Goal: Information Seeking & Learning: Learn about a topic

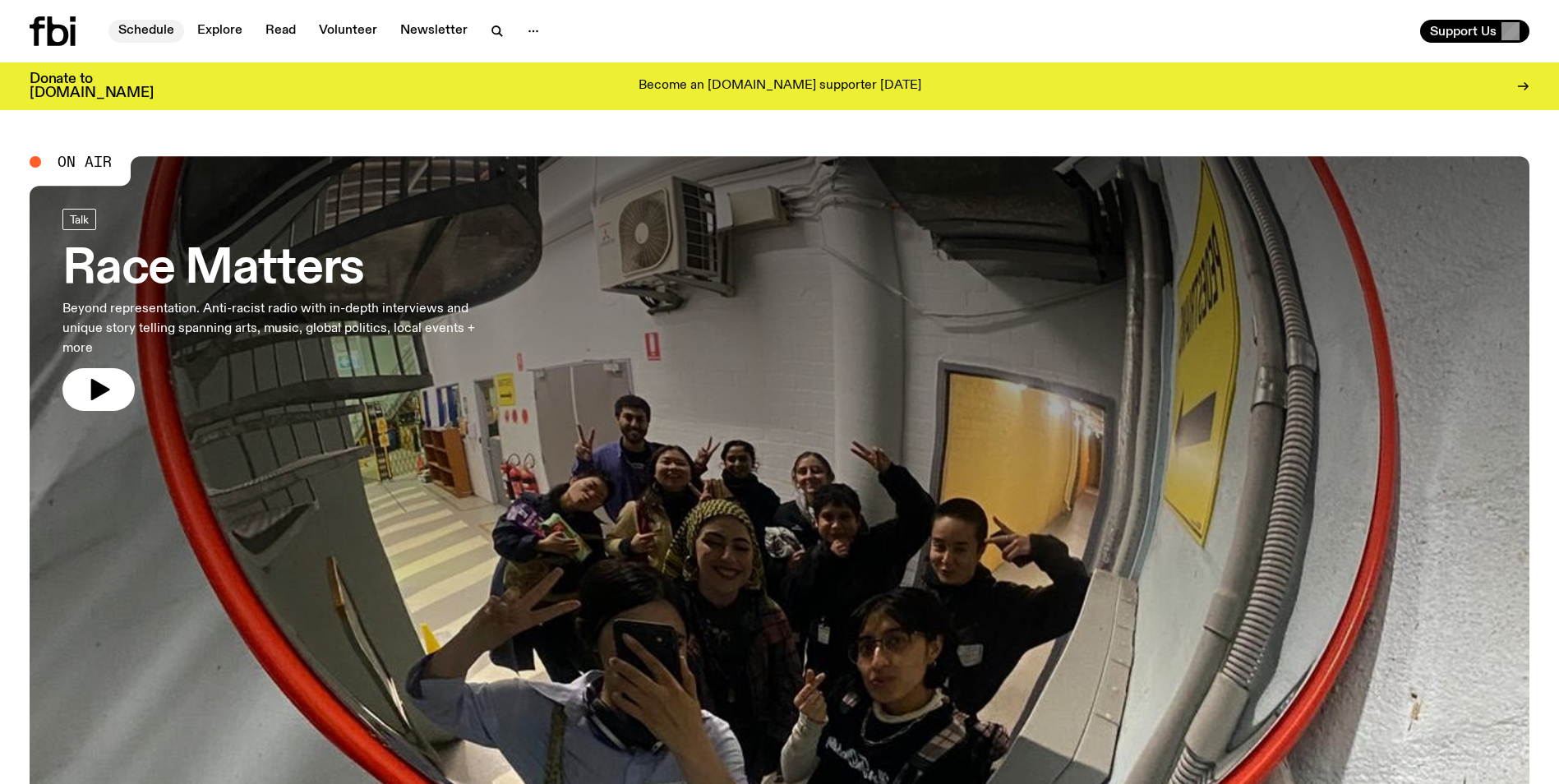
click at [161, 25] on link "Schedule" at bounding box center [147, 30] width 76 height 23
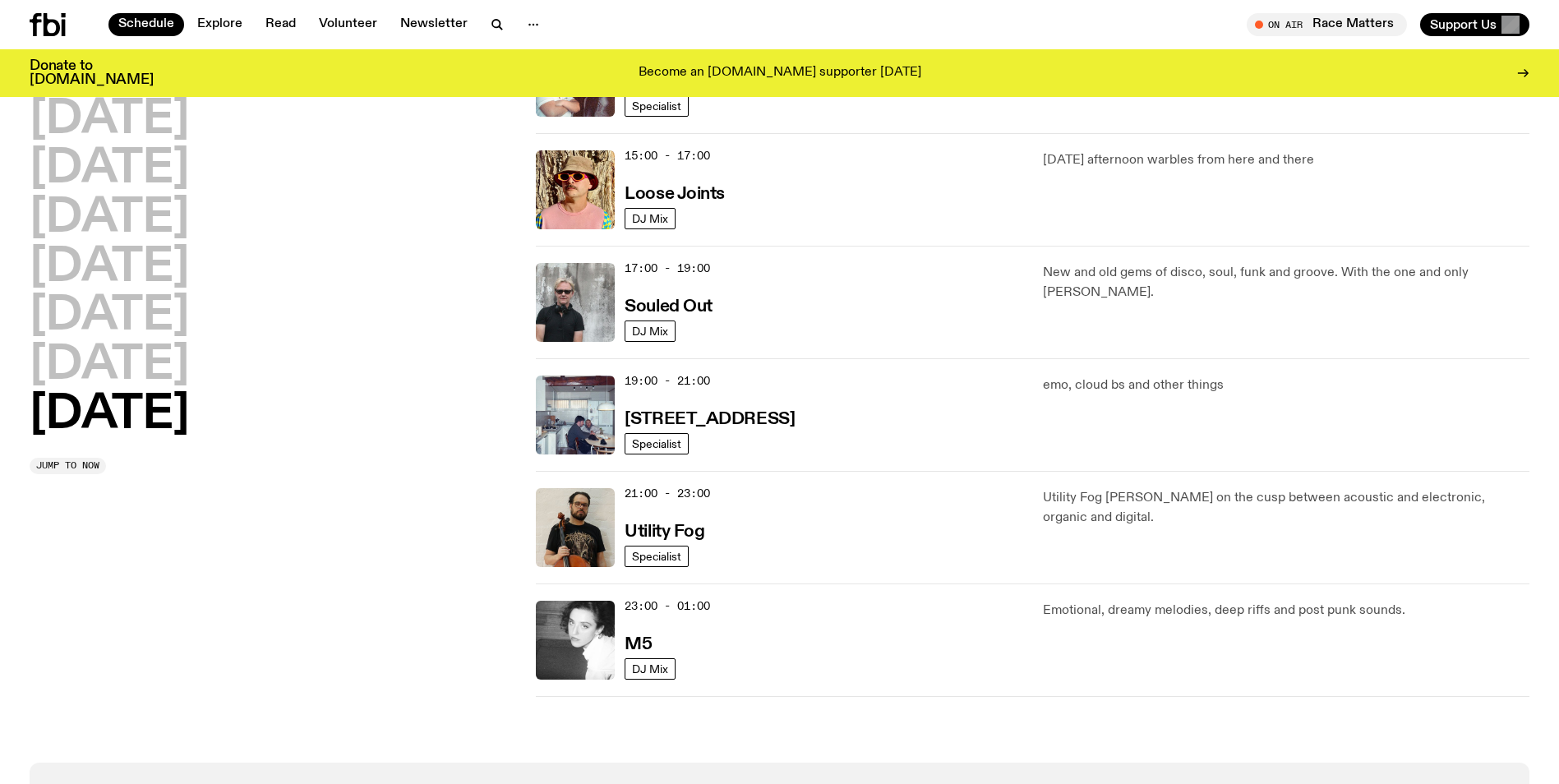
scroll to position [910, 0]
click at [189, 217] on h2 "[DATE]" at bounding box center [109, 218] width 159 height 46
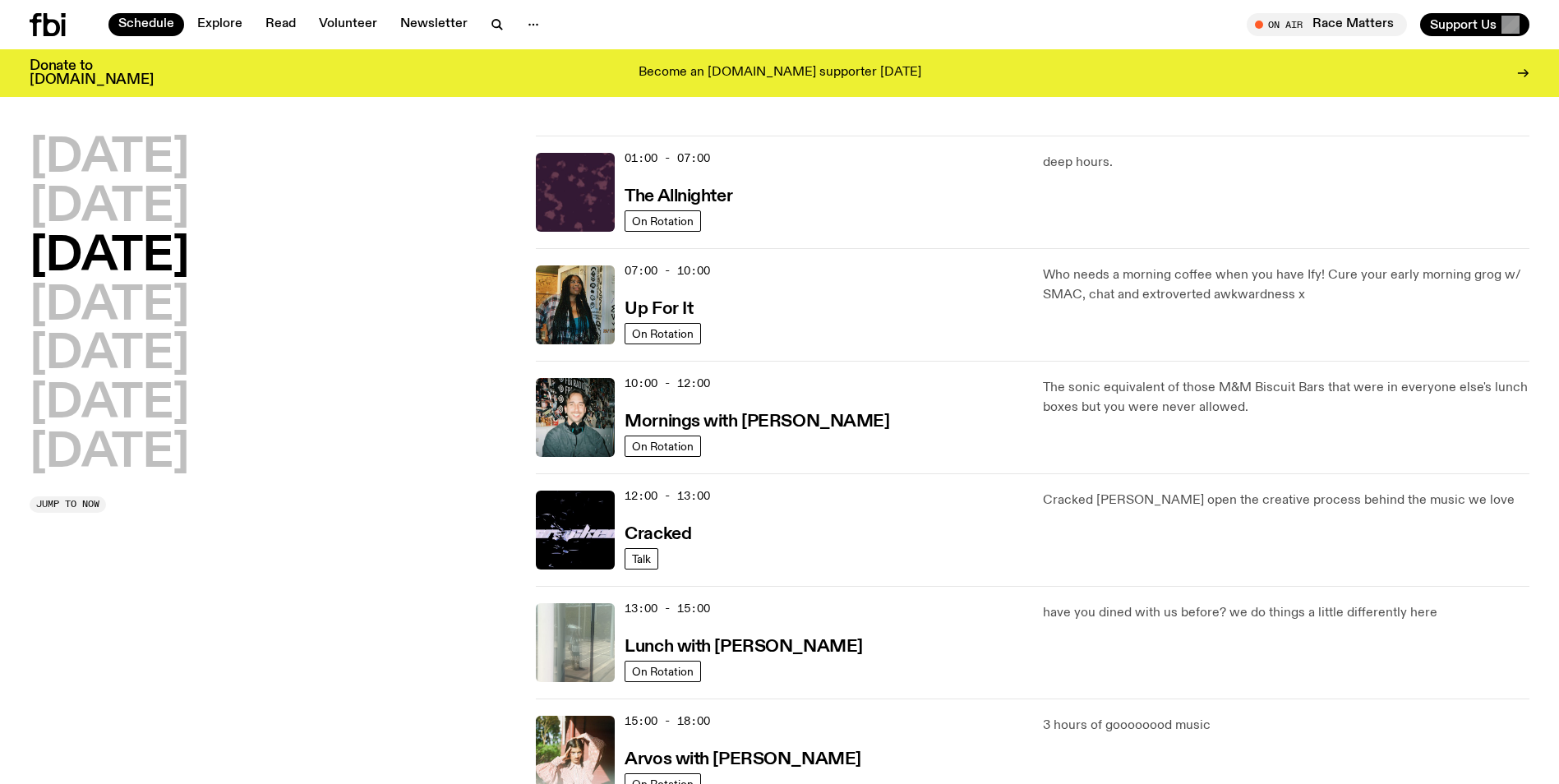
scroll to position [0, 0]
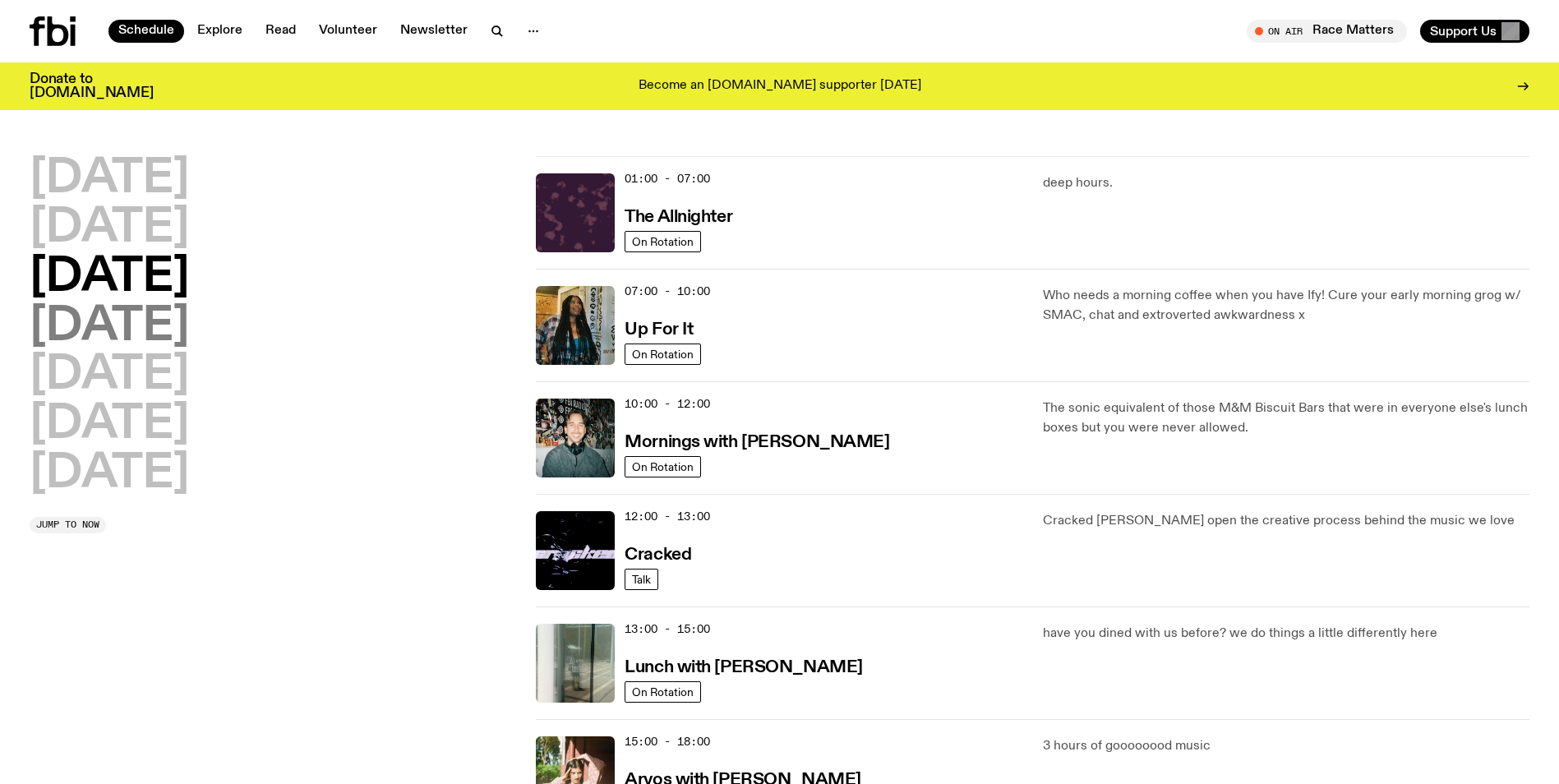
click at [175, 326] on h2 "[DATE]" at bounding box center [109, 327] width 159 height 46
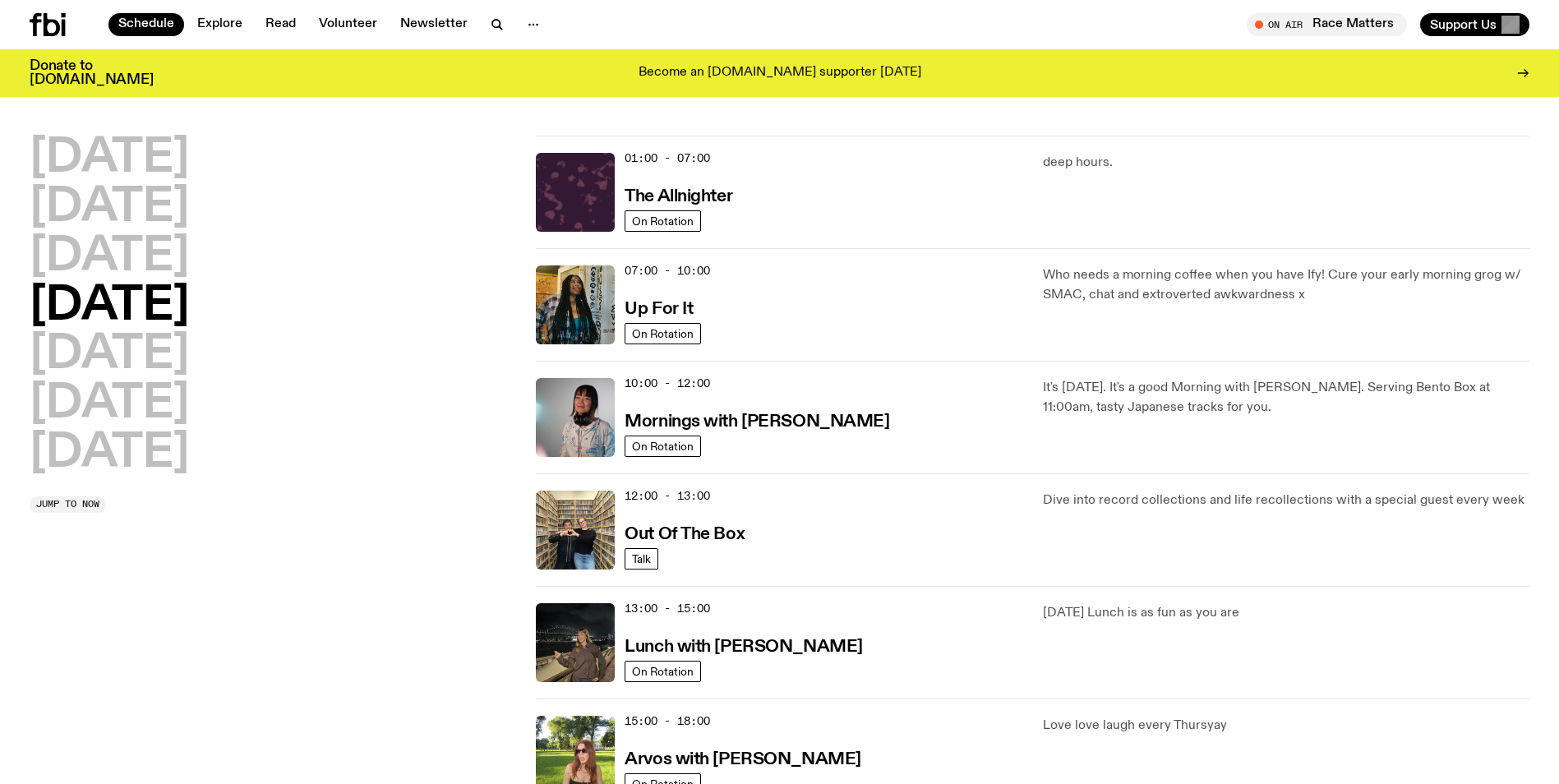
scroll to position [6, 0]
click at [181, 168] on h2 "[DATE]" at bounding box center [109, 159] width 159 height 46
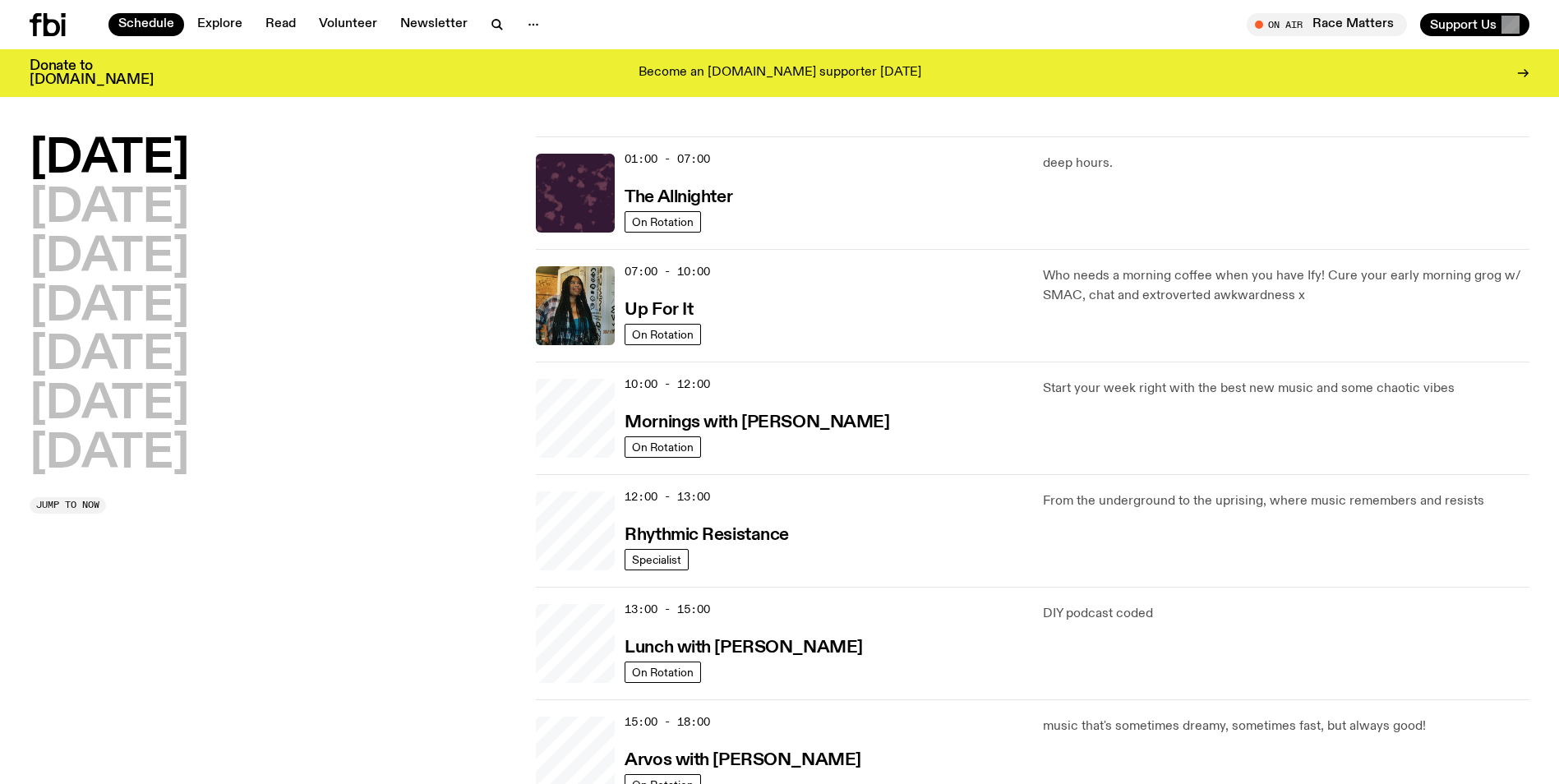
scroll to position [46, 0]
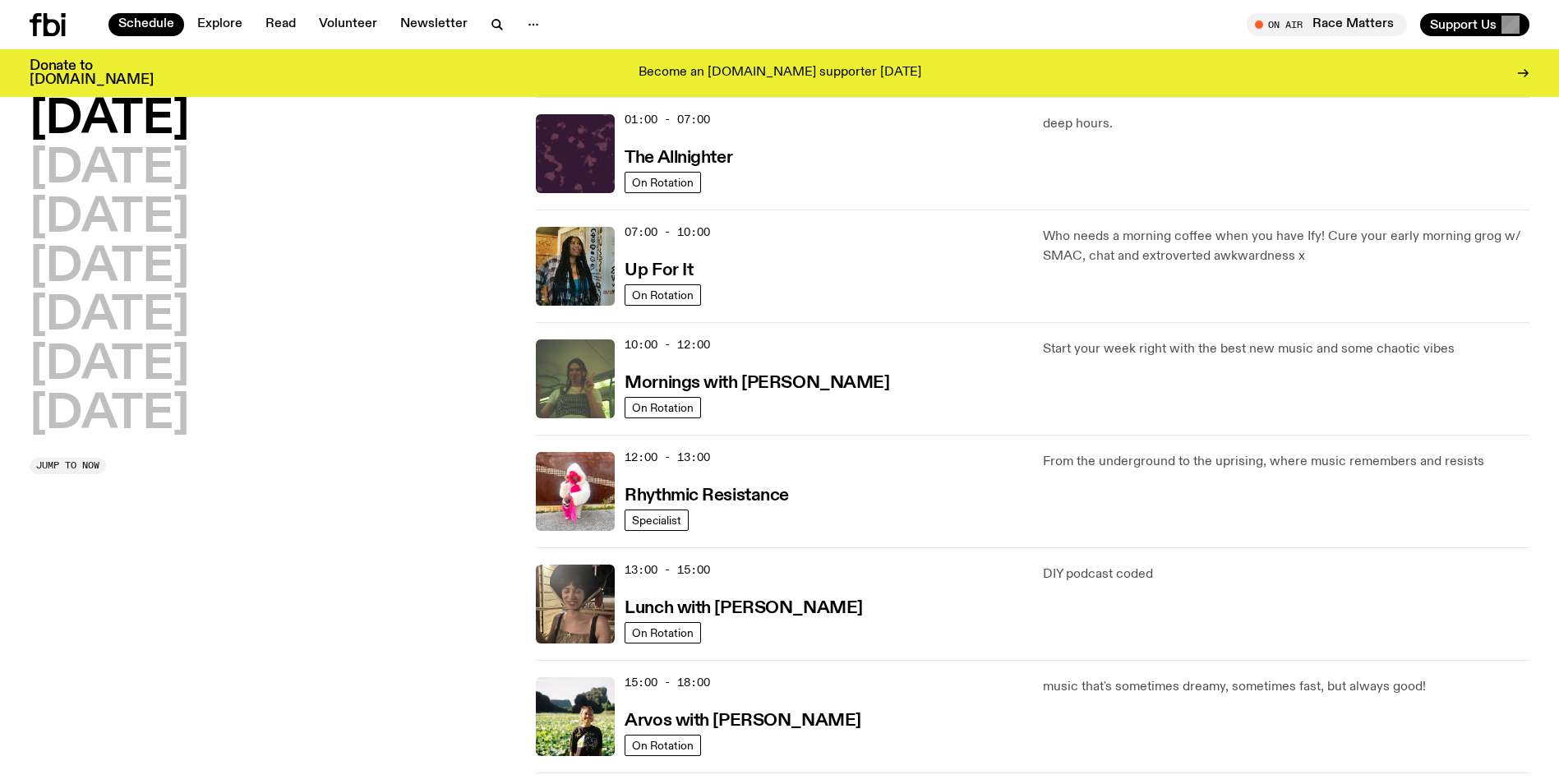
click at [145, 106] on h2 "[DATE]" at bounding box center [109, 120] width 159 height 46
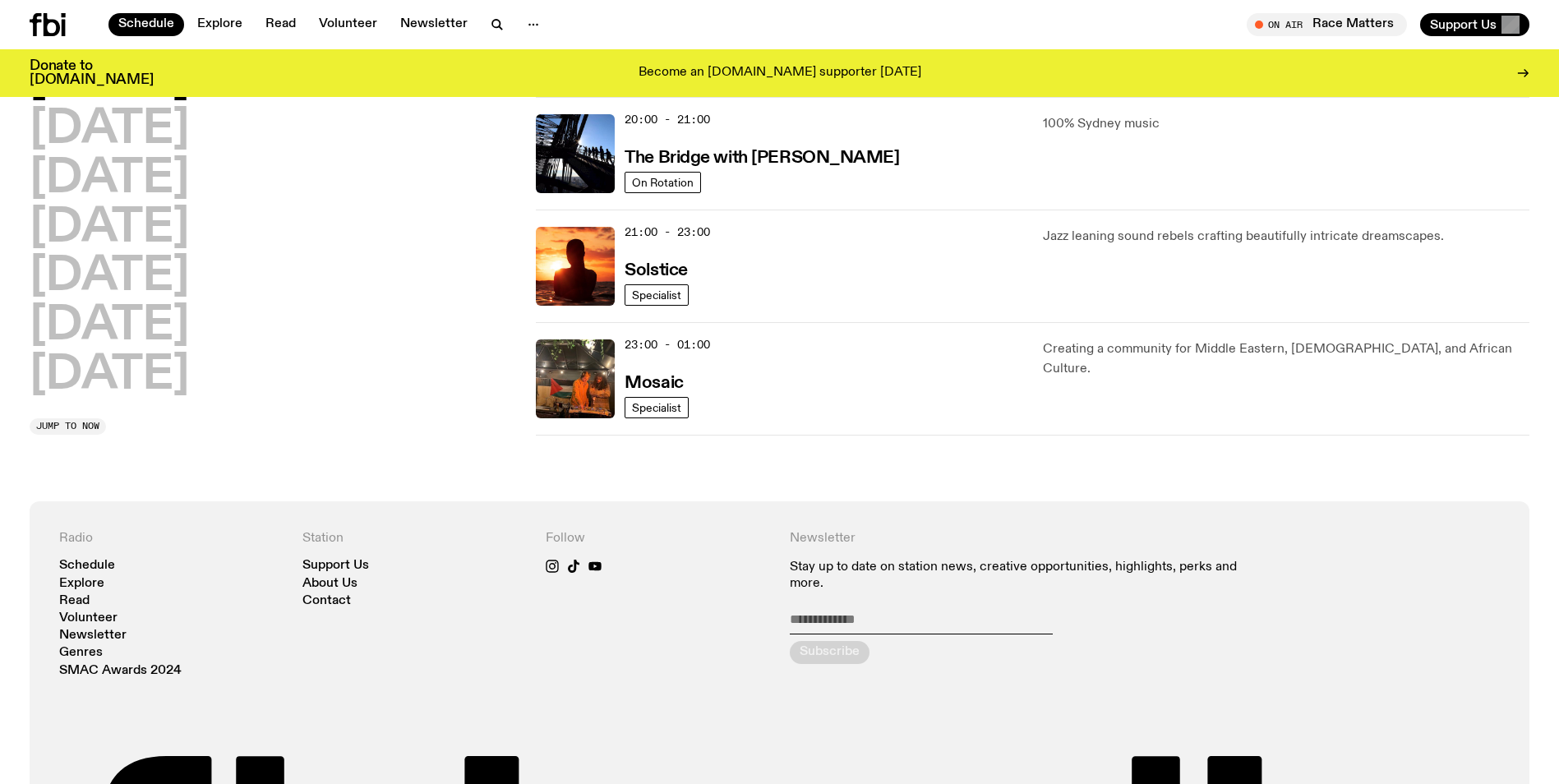
scroll to position [837, 0]
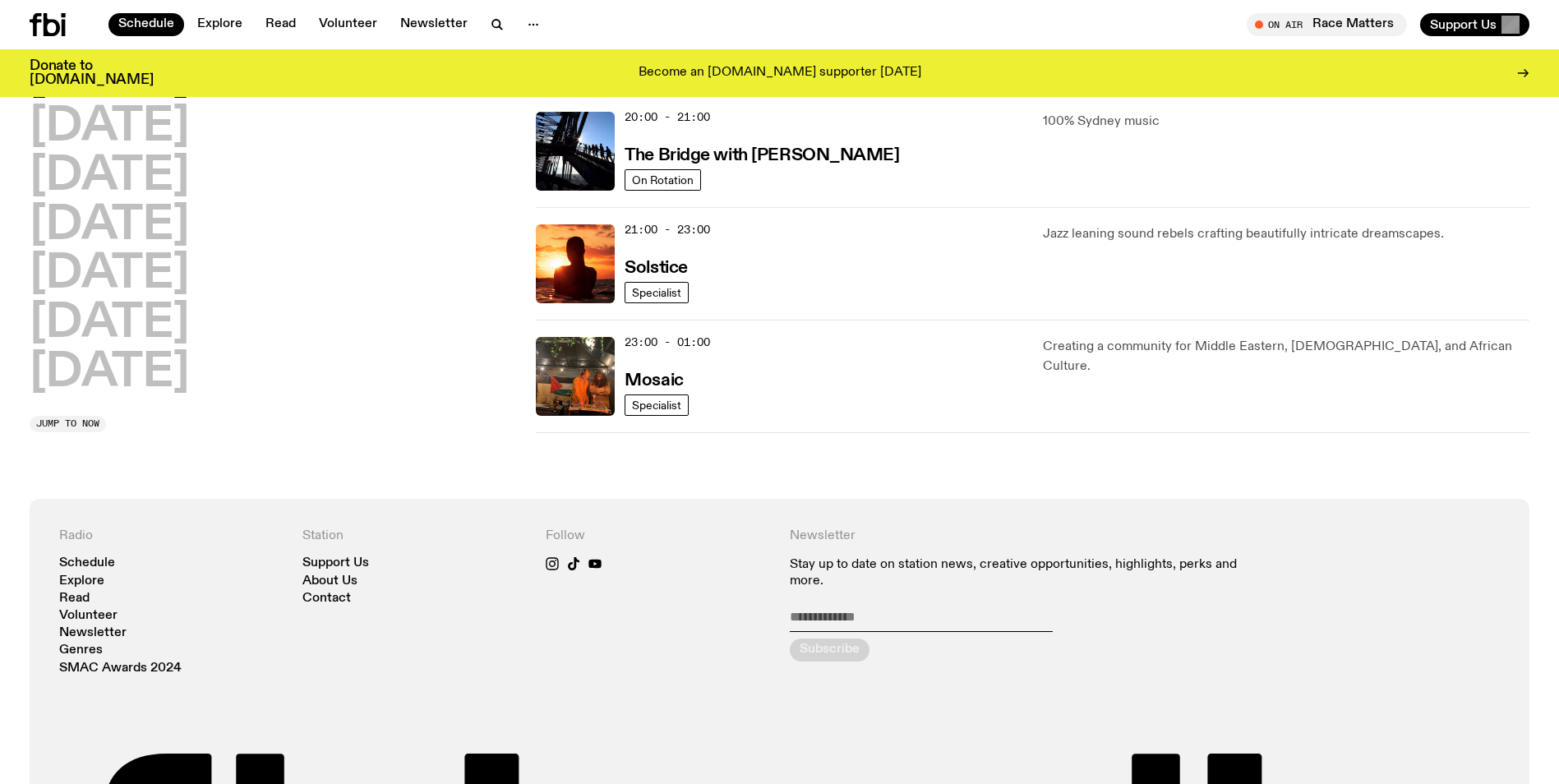
click at [587, 258] on img at bounding box center [576, 264] width 79 height 79
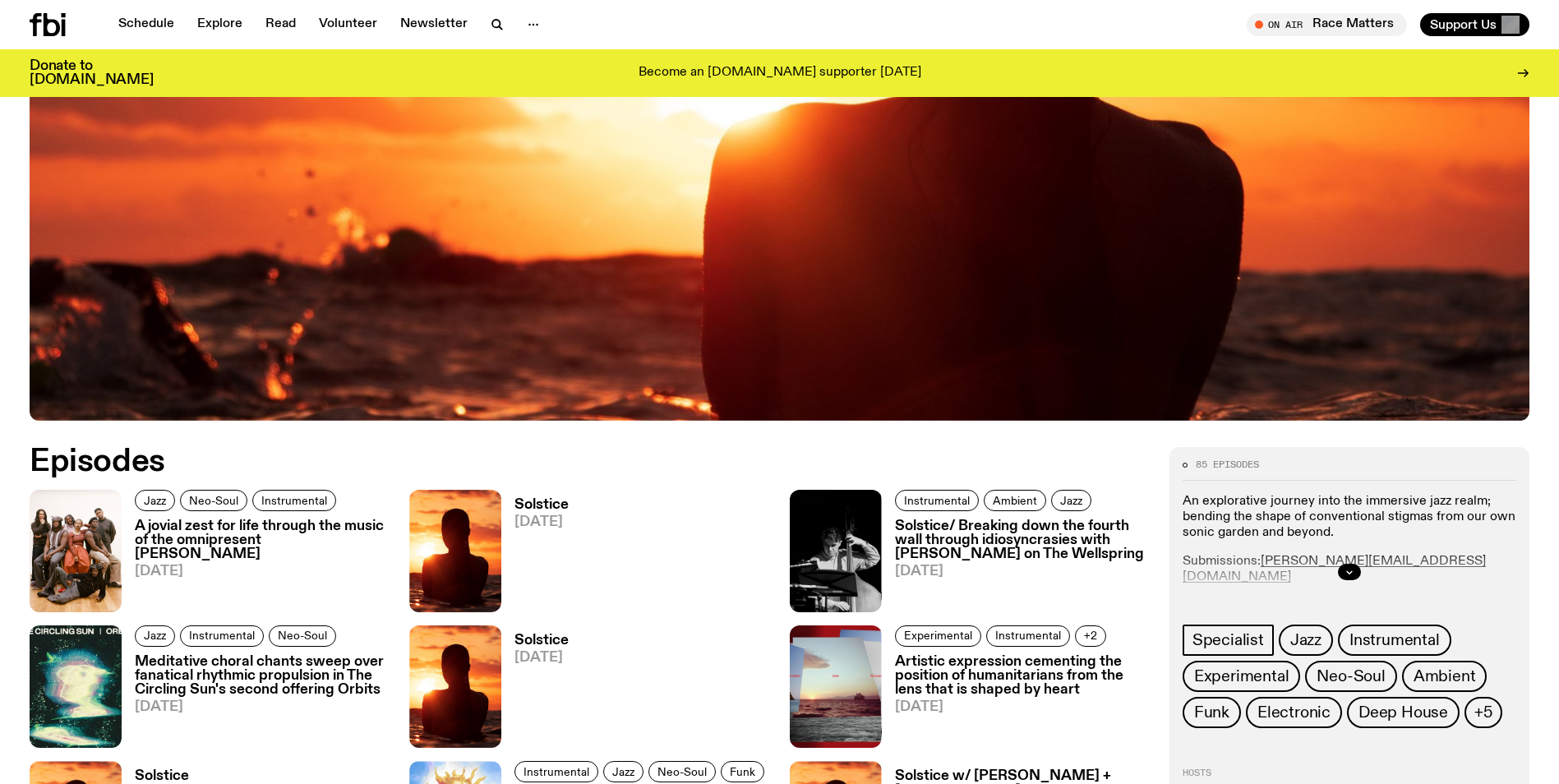
scroll to position [658, 0]
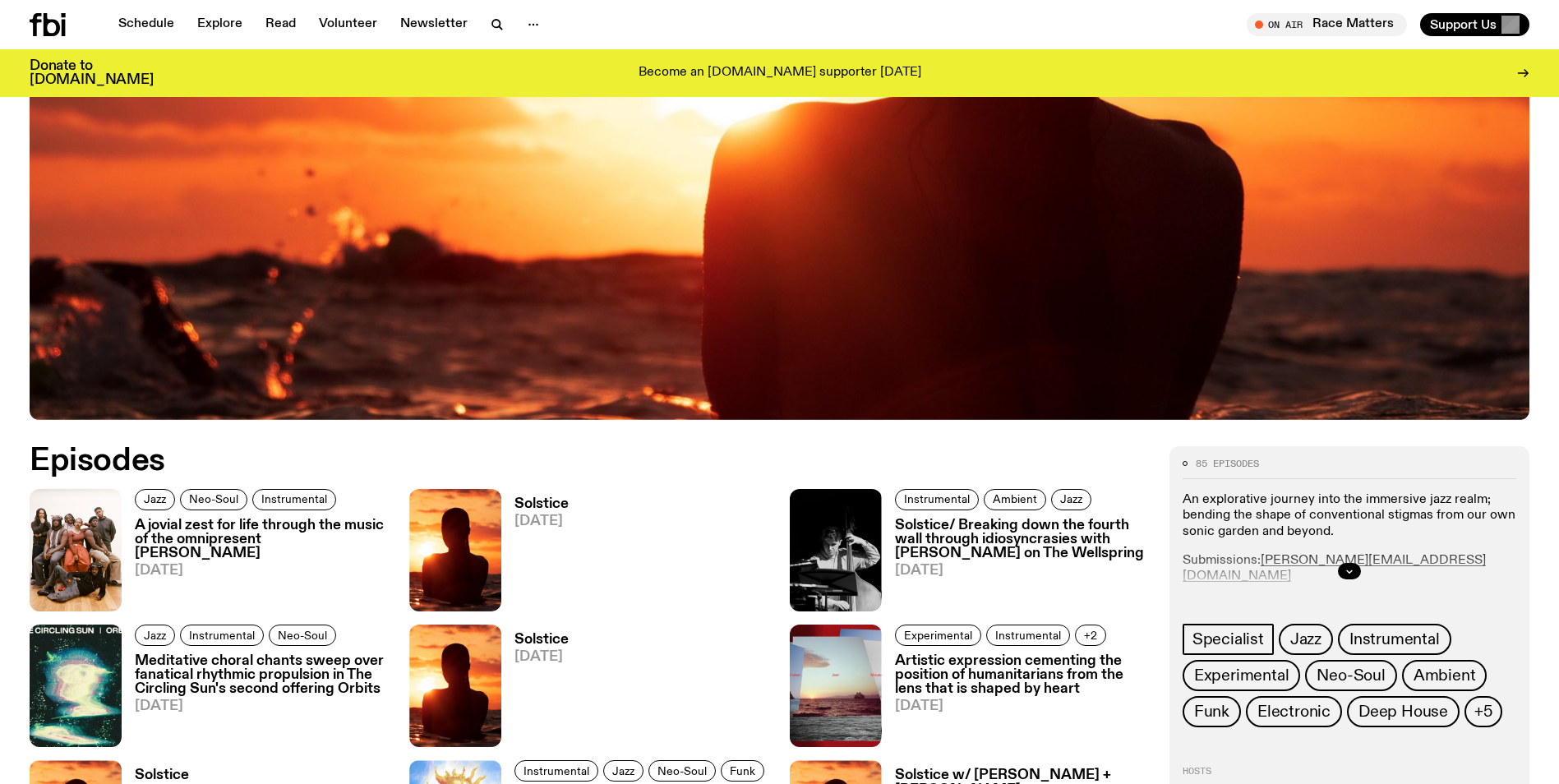
click at [183, 537] on h3 "A jovial zest for life through the music of the omnipresent [PERSON_NAME]" at bounding box center [262, 540] width 255 height 42
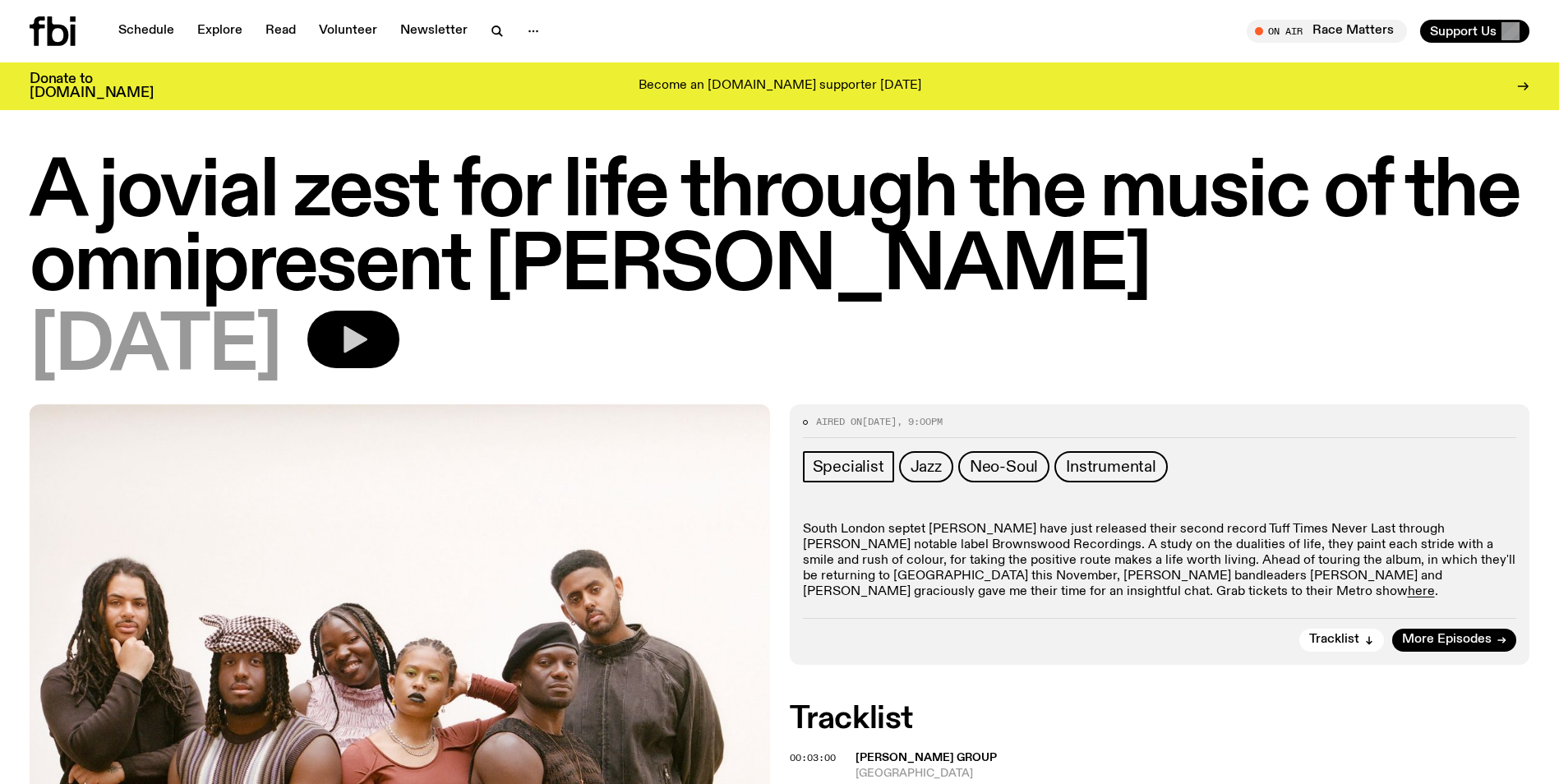
click at [368, 339] on icon "button" at bounding box center [356, 339] width 24 height 27
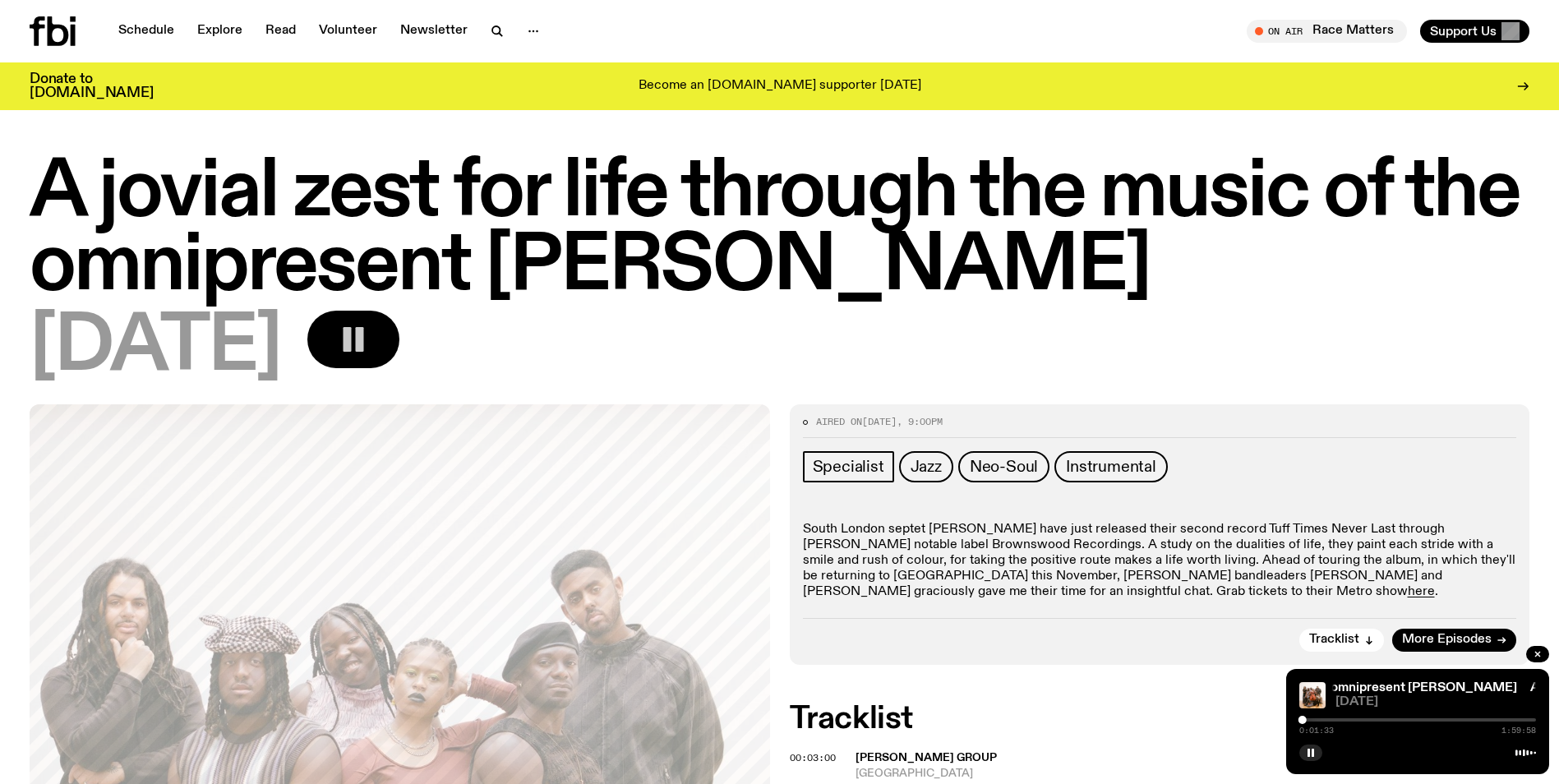
click at [1370, 736] on div "A jovial zest for life through the music of the omnipresent Kokoroko A jovial z…" at bounding box center [1417, 721] width 263 height 105
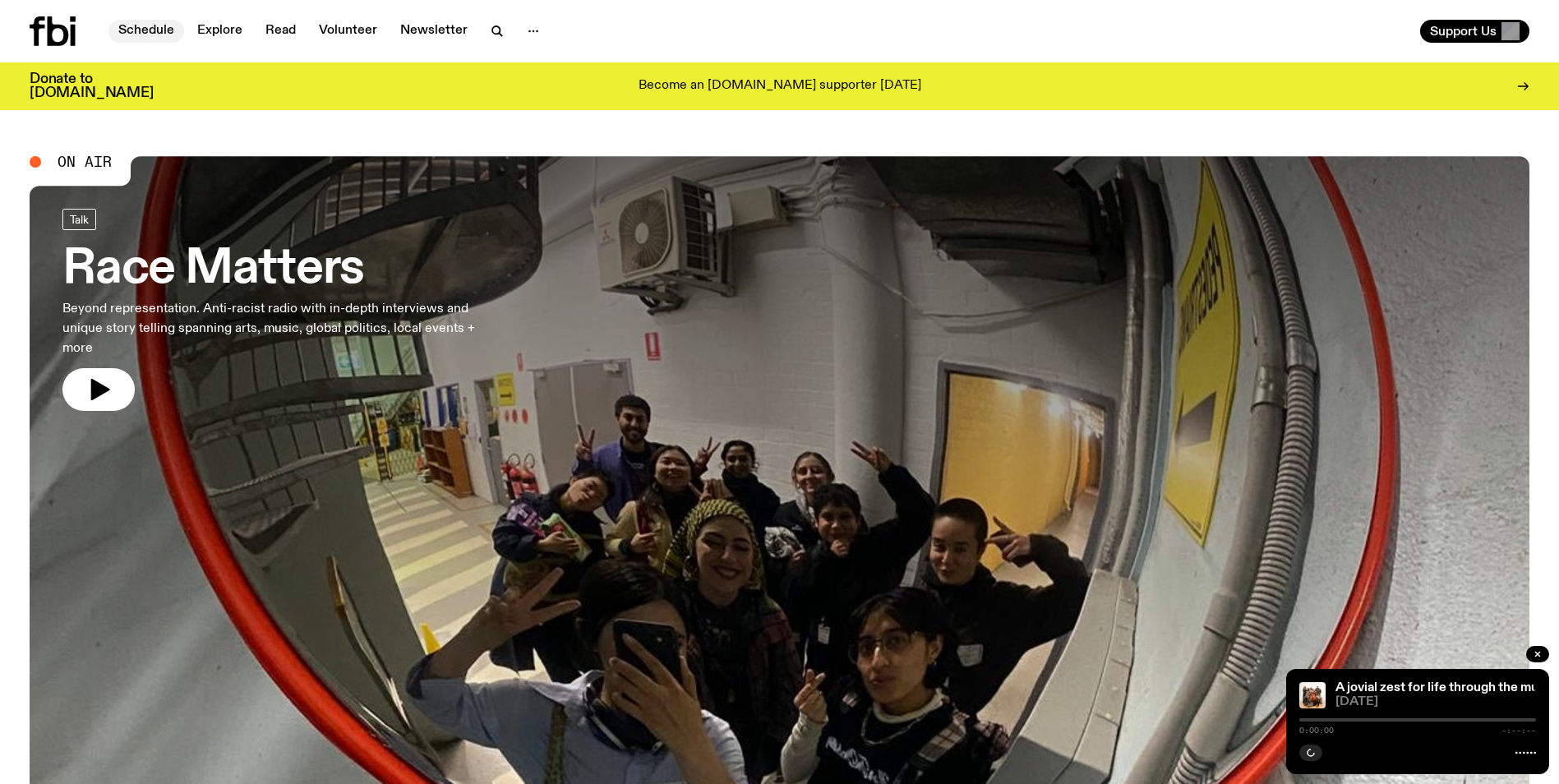
drag, startPoint x: 0, startPoint y: 0, endPoint x: 160, endPoint y: 29, distance: 162.6
click at [160, 29] on link "Schedule" at bounding box center [147, 30] width 76 height 23
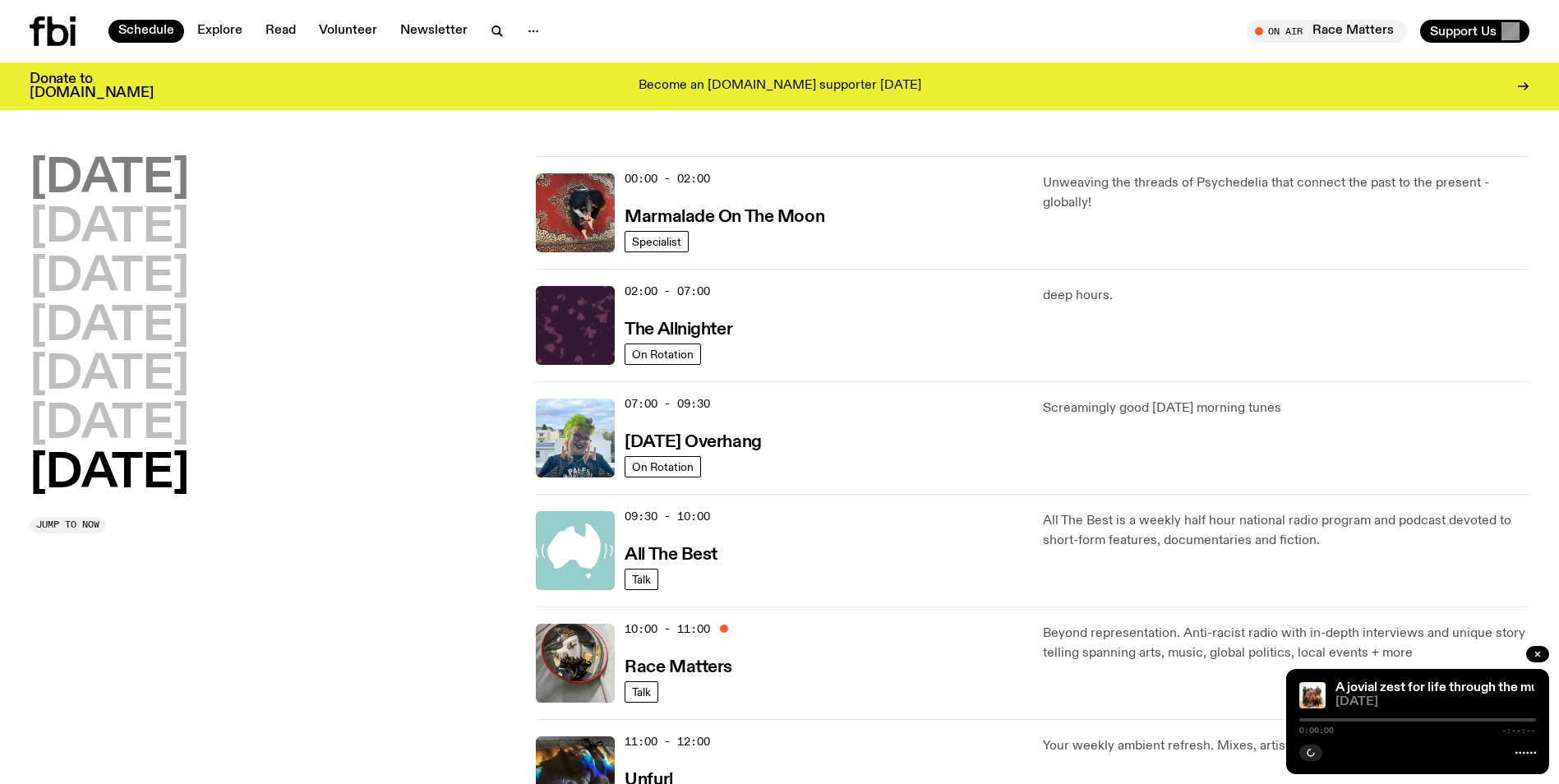
click at [163, 168] on h2 "[DATE]" at bounding box center [109, 180] width 159 height 46
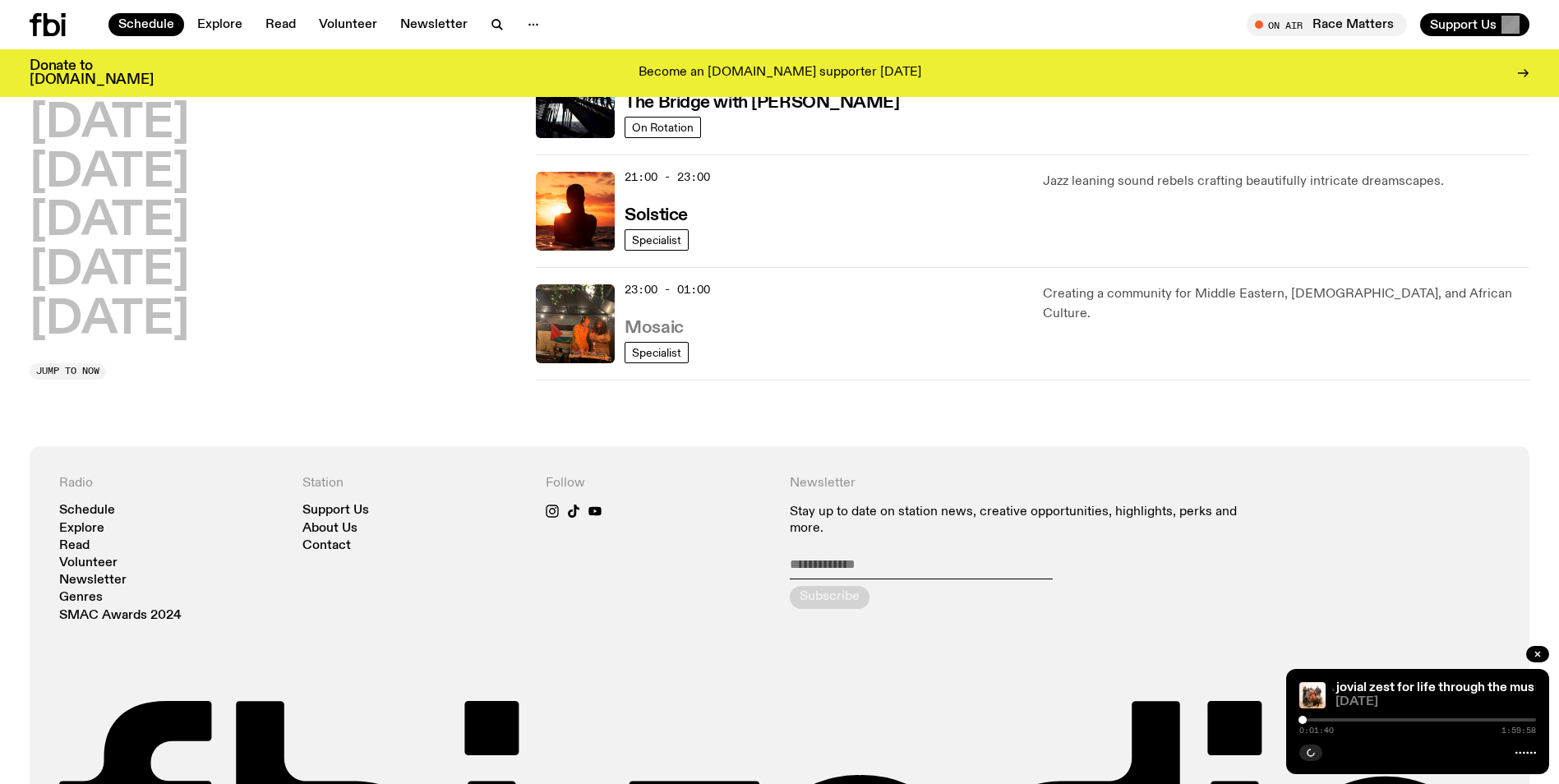
scroll to position [890, 0]
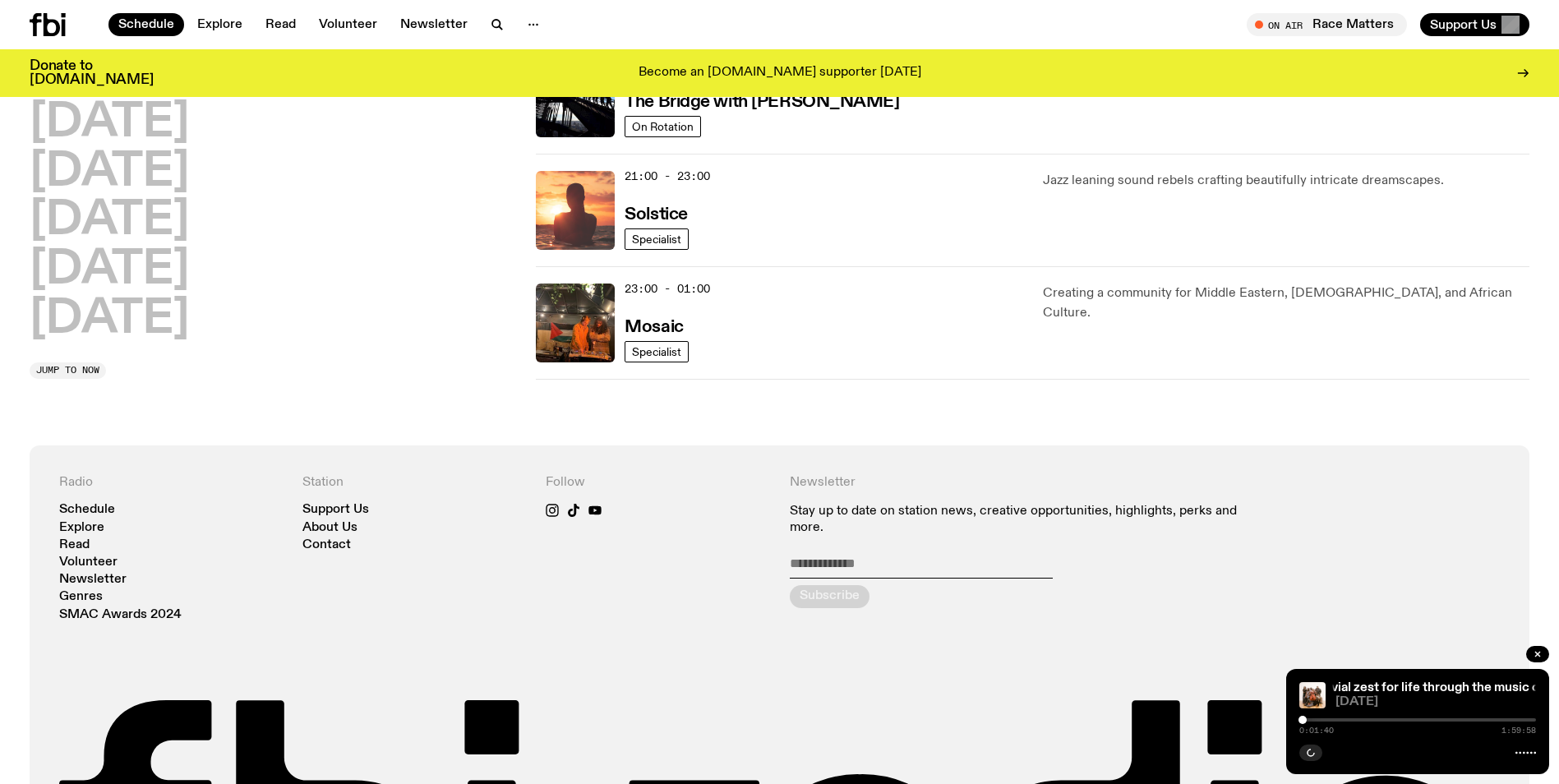
click at [596, 210] on img at bounding box center [576, 211] width 79 height 79
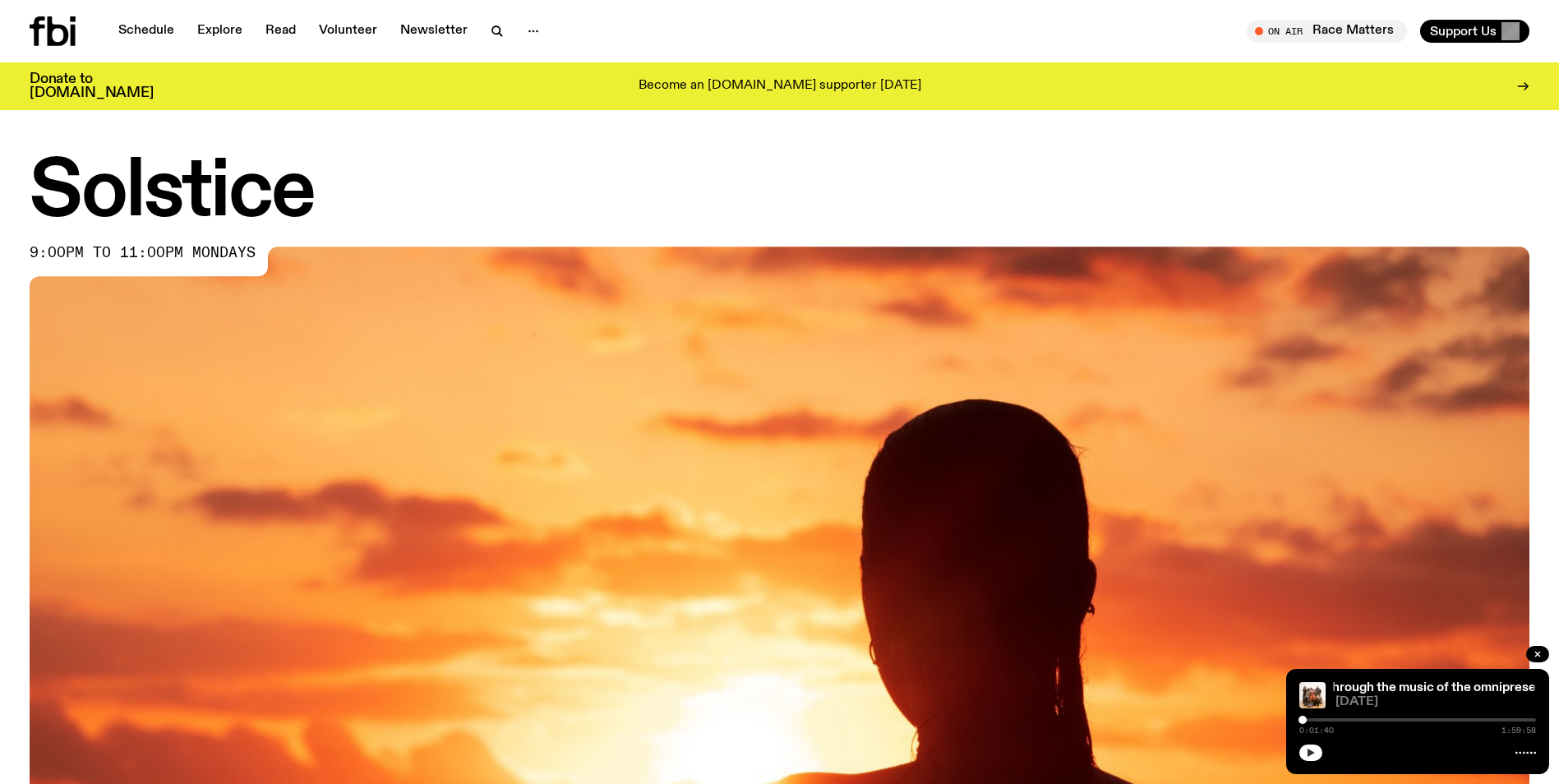
click at [1308, 753] on icon "button" at bounding box center [1311, 753] width 7 height 8
